Goal: Task Accomplishment & Management: Manage account settings

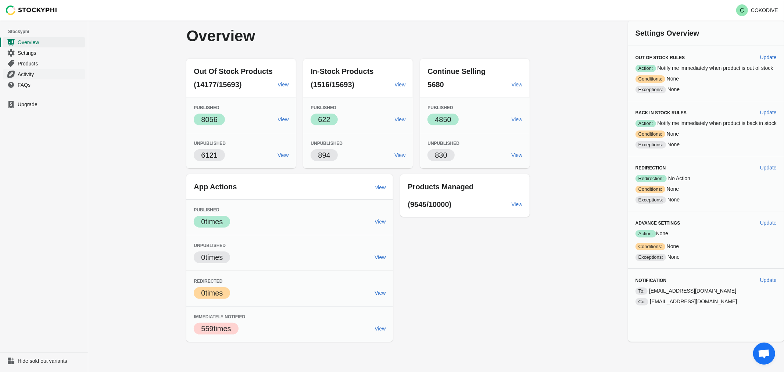
click at [26, 78] on span "Activity" at bounding box center [51, 74] width 66 height 7
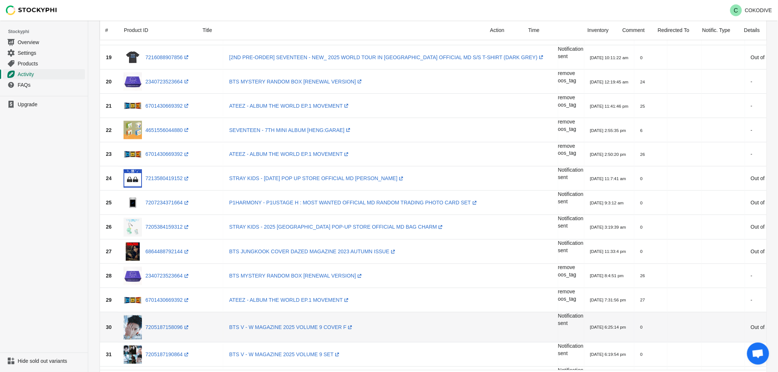
scroll to position [490, 0]
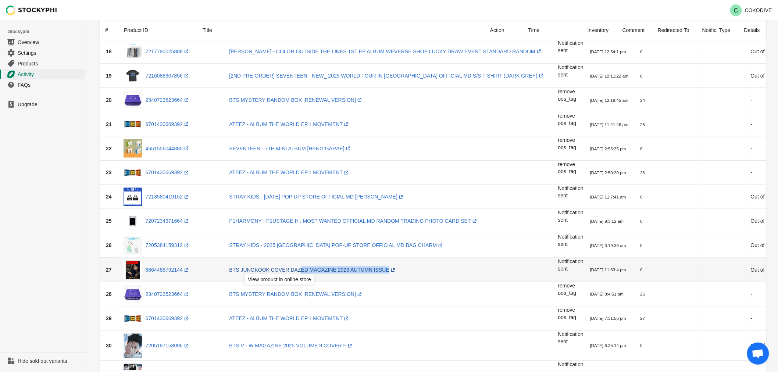
drag, startPoint x: 389, startPoint y: 270, endPoint x: 267, endPoint y: 267, distance: 121.8
click at [267, 267] on td "BTS JUNGKOOK COVER DAZED MAGAZINE 2023 AUTUMN ISSUE (opens a new window)" at bounding box center [390, 270] width 335 height 24
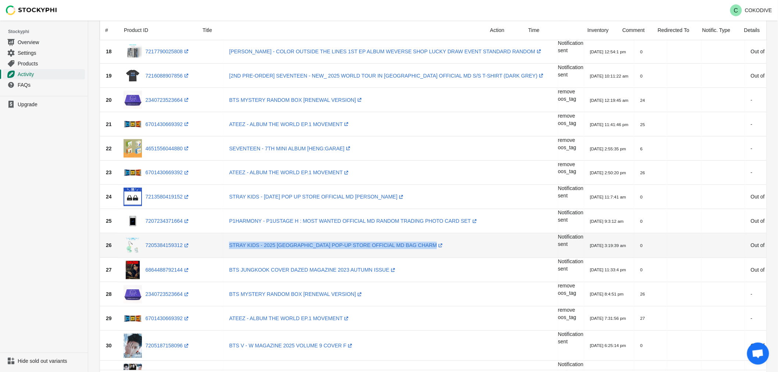
drag, startPoint x: 368, startPoint y: 247, endPoint x: 180, endPoint y: 251, distance: 188.0
click at [181, 252] on tr "26 7205384159312 (opens a new window) STRAY KIDS - 2025 JAPAN POP-UP STORE OFFI…" at bounding box center [456, 246] width 712 height 24
click at [173, 245] on link "7205384159312 (opens a new window)" at bounding box center [168, 246] width 45 height 6
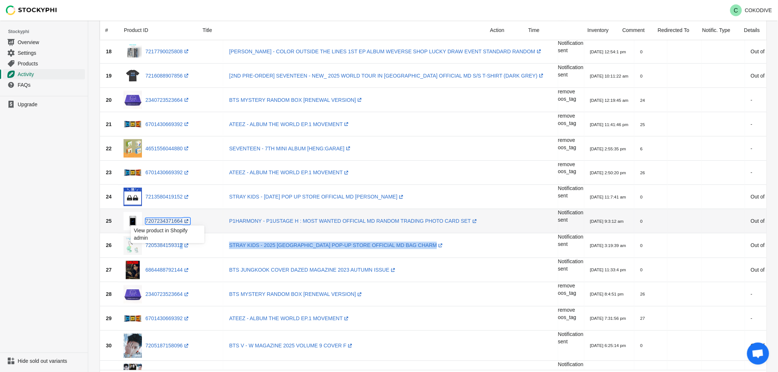
click at [166, 222] on link "7207234371664 (opens a new window)" at bounding box center [168, 221] width 45 height 6
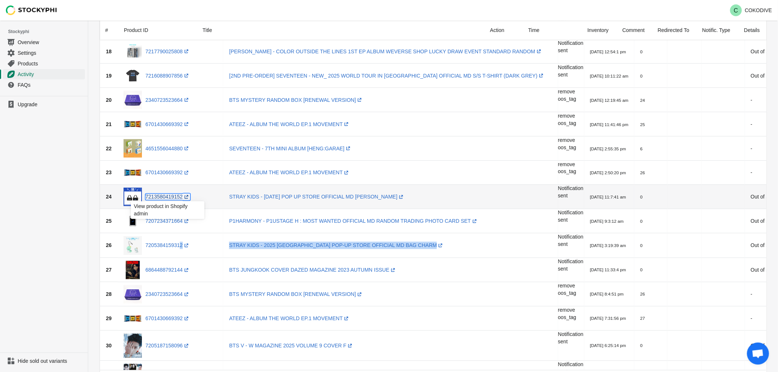
click at [164, 197] on link "7213580419152 (opens a new window)" at bounding box center [168, 197] width 45 height 6
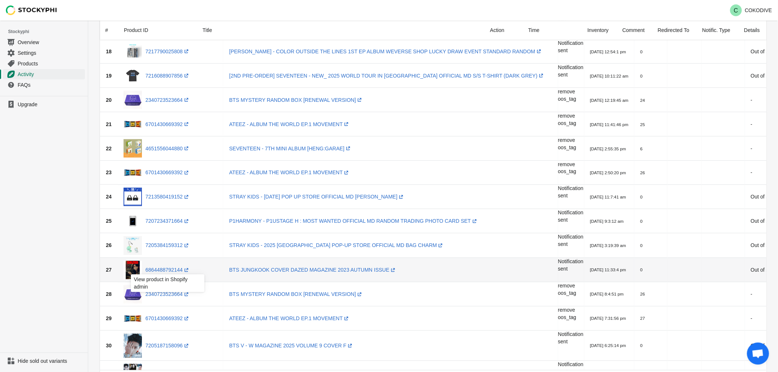
click at [153, 274] on div "View product in Shopify admin" at bounding box center [167, 285] width 85 height 25
click at [171, 271] on link "6864488792144 (opens a new window)" at bounding box center [168, 270] width 45 height 6
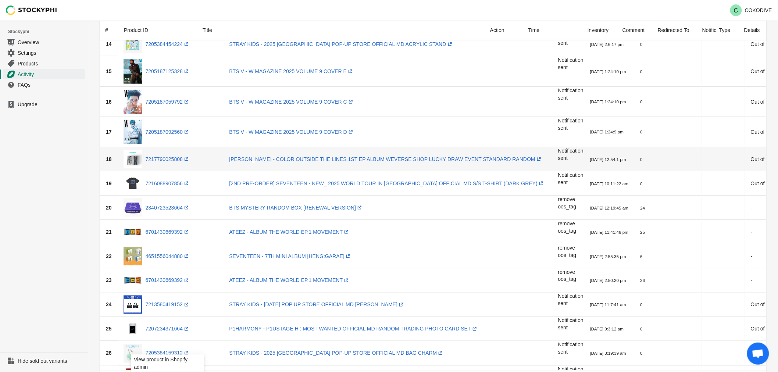
scroll to position [368, 0]
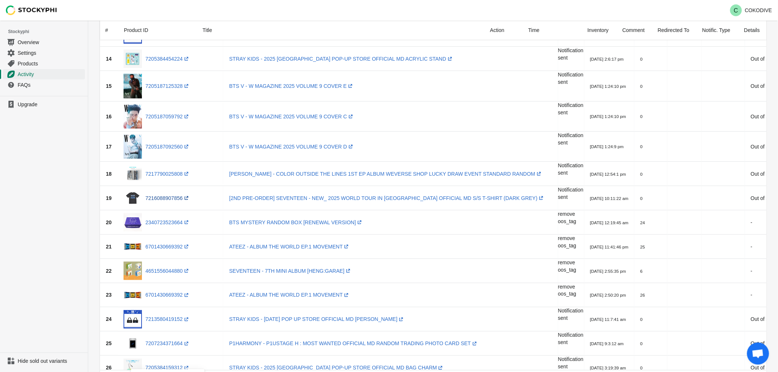
drag, startPoint x: 89, startPoint y: 217, endPoint x: 173, endPoint y: 201, distance: 85.5
click at [89, 217] on div "Activities Submit Produt ID or Title Clear All Actions Hide Products Show Produ…" at bounding box center [433, 329] width 690 height 1353
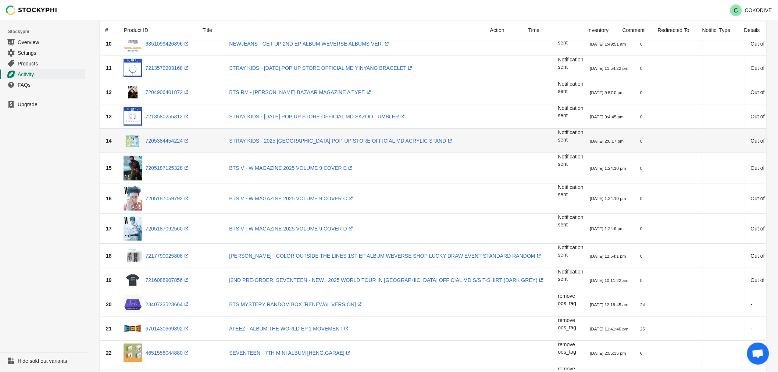
scroll to position [204, 0]
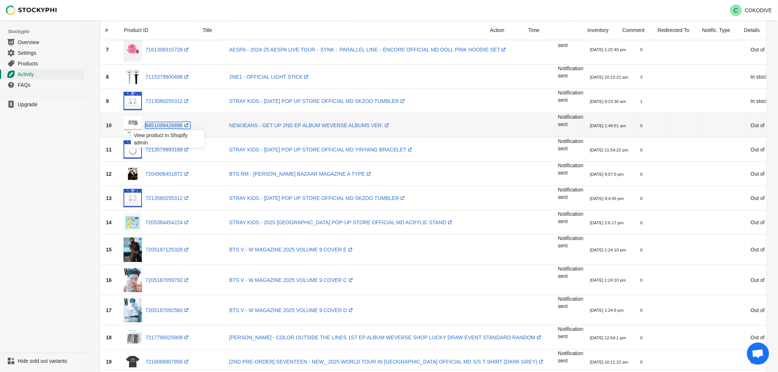
click at [159, 127] on link "6851099426896 (opens a new window)" at bounding box center [168, 125] width 45 height 6
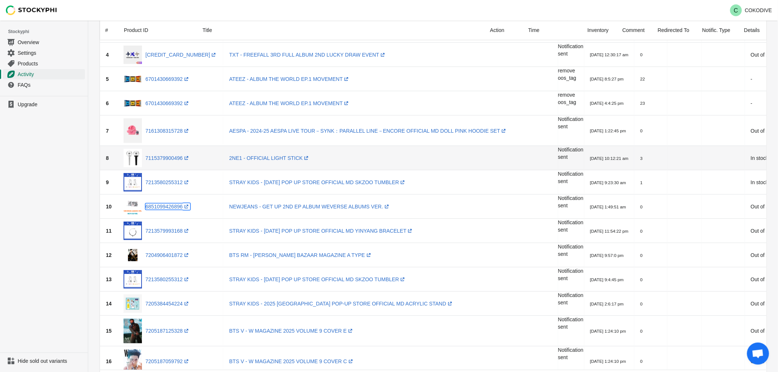
scroll to position [122, 0]
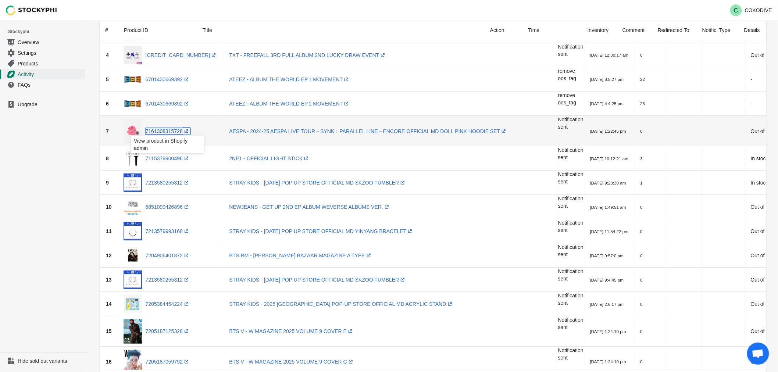
click at [175, 131] on link "7161308315728 (opens a new window)" at bounding box center [168, 131] width 45 height 6
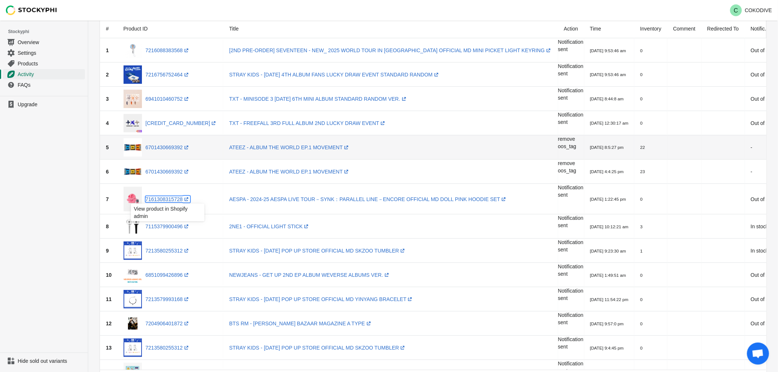
scroll to position [41, 0]
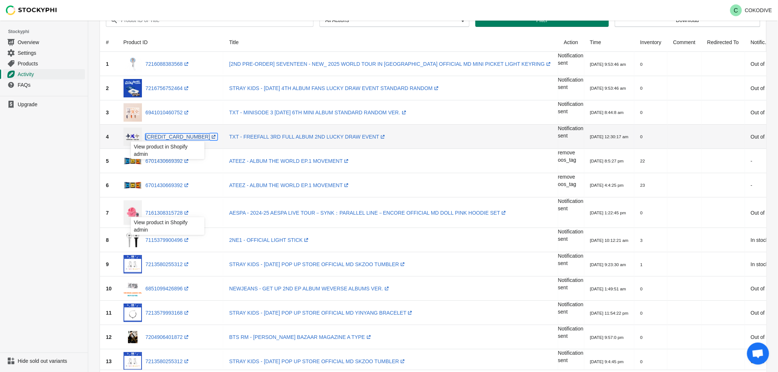
click at [175, 137] on link "6889344827472 (opens a new window)" at bounding box center [182, 137] width 72 height 6
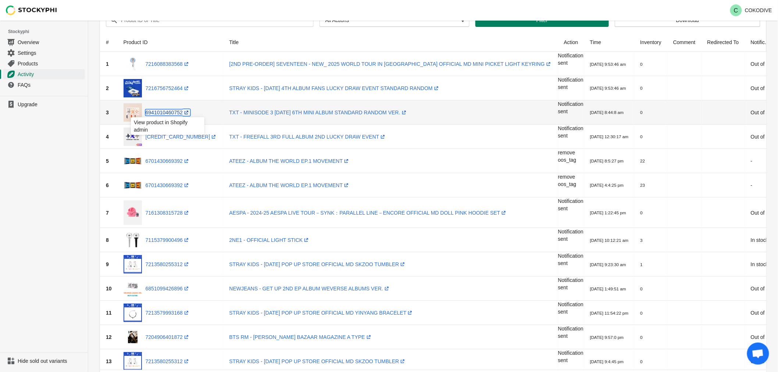
click at [174, 111] on link "6941010460752 (opens a new window)" at bounding box center [168, 113] width 45 height 6
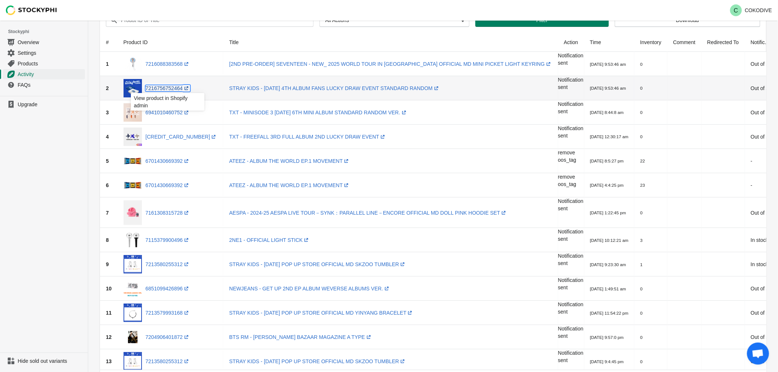
click at [174, 88] on link "7216756752464 (opens a new window)" at bounding box center [168, 88] width 45 height 6
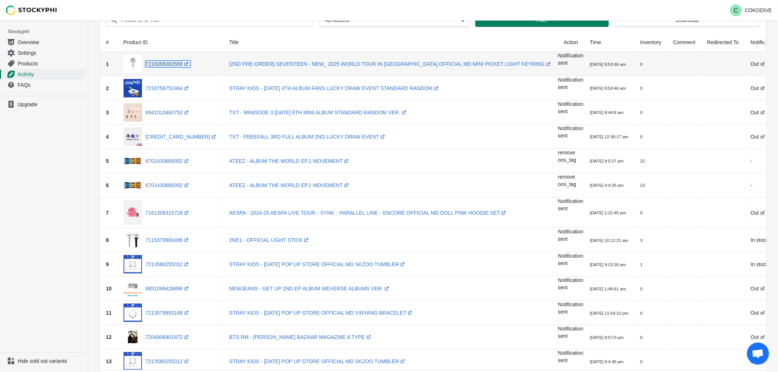
click at [166, 67] on link "7216088383568 (opens a new window)" at bounding box center [168, 64] width 45 height 6
